Goal: Check status: Check status

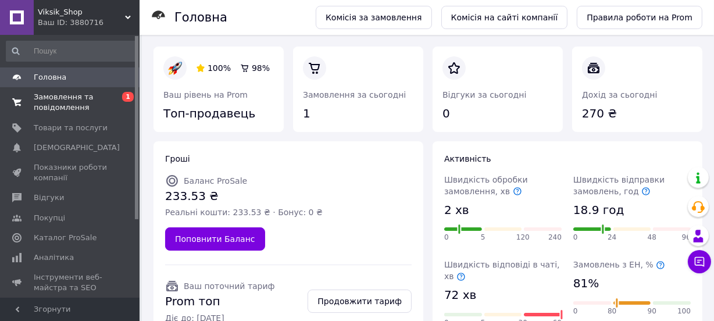
click at [70, 93] on span "Замовлення та повідомлення" at bounding box center [71, 102] width 74 height 21
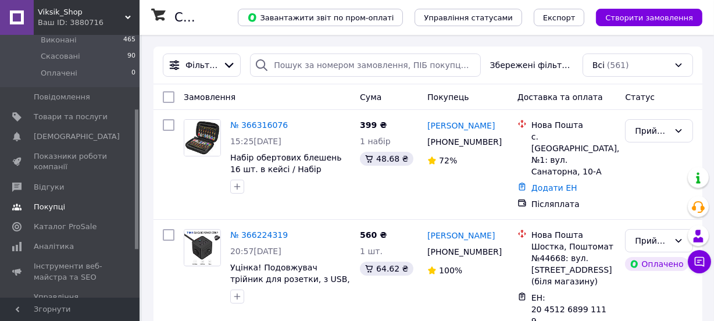
scroll to position [141, 0]
click at [34, 239] on span "Аналітика" at bounding box center [54, 244] width 40 height 10
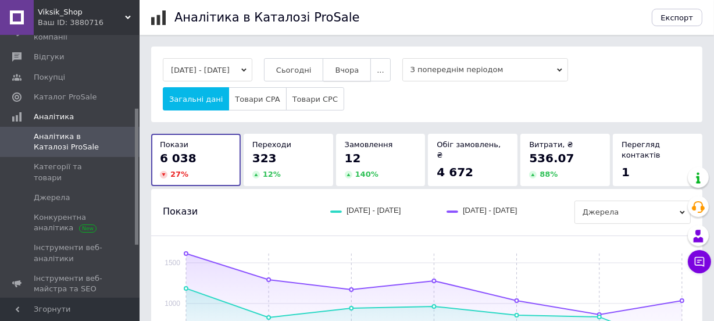
click at [343, 66] on button "Вчора" at bounding box center [347, 69] width 48 height 23
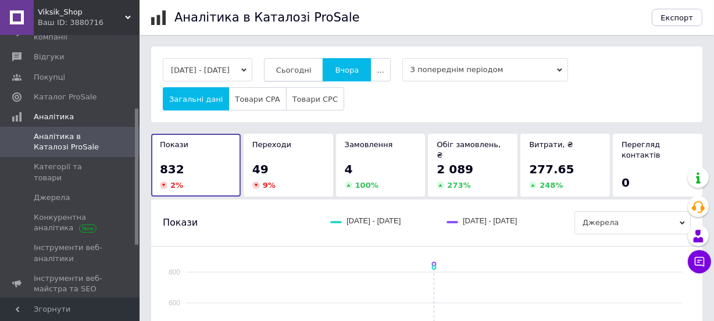
click at [312, 70] on span "Сьогодні" at bounding box center [293, 70] width 35 height 9
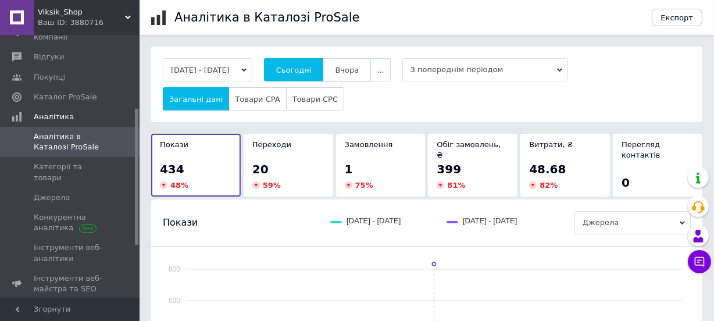
click at [351, 74] on span "Вчора" at bounding box center [347, 70] width 24 height 9
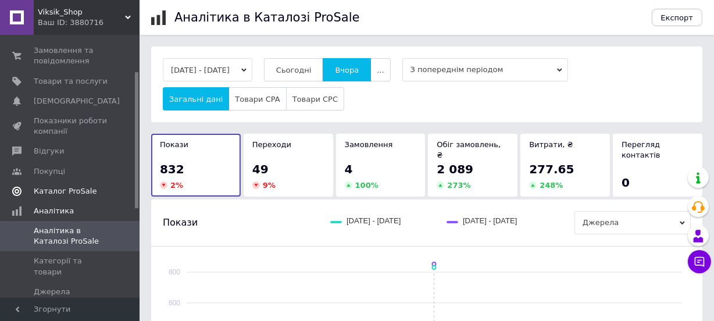
scroll to position [70, 0]
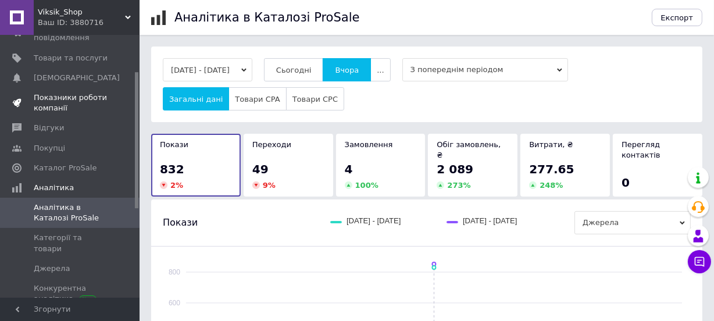
click at [40, 103] on span "Показники роботи компанії" at bounding box center [71, 102] width 74 height 21
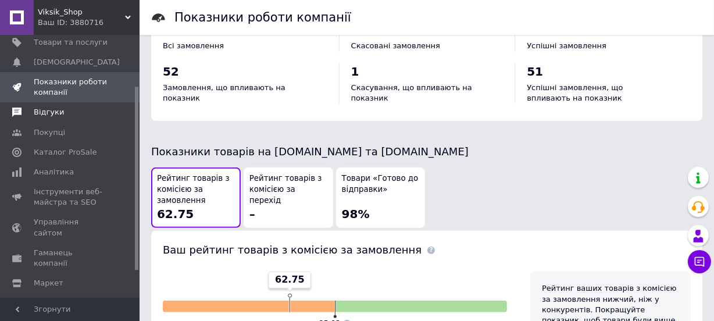
scroll to position [111, 0]
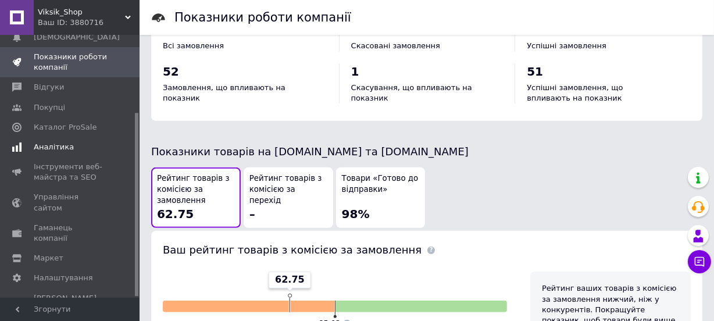
click at [34, 147] on span "Аналітика" at bounding box center [54, 147] width 40 height 10
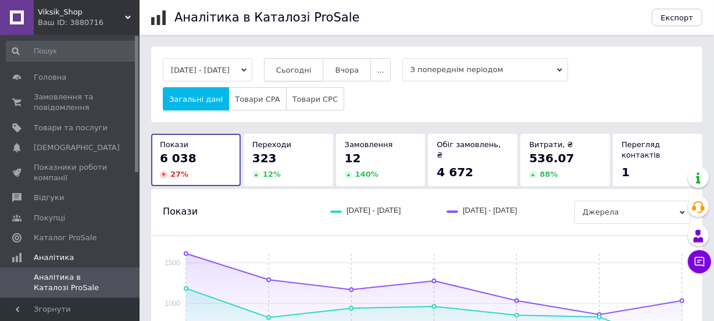
click at [316, 59] on button "Сьогодні" at bounding box center [294, 69] width 60 height 23
